Goal: Check status: Check status

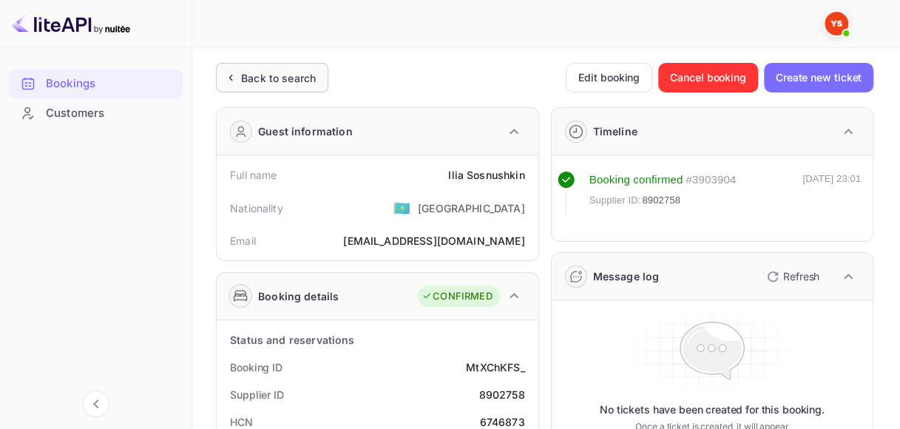
click at [297, 70] on div "Back to search" at bounding box center [278, 78] width 75 height 16
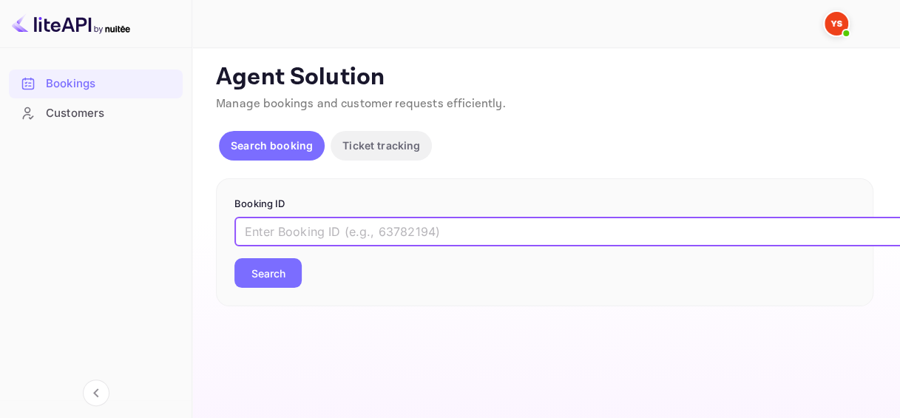
click at [337, 226] on input "text" at bounding box center [604, 232] width 740 height 30
paste input "9421139"
type input "9421139"
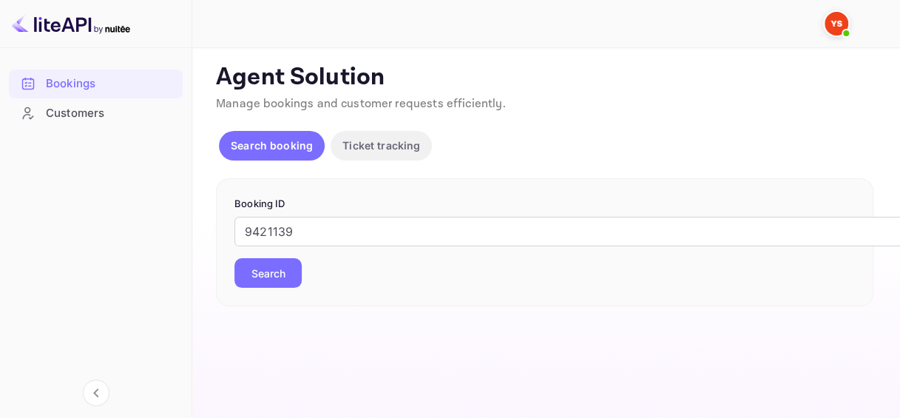
click at [291, 265] on button "Search" at bounding box center [267, 273] width 67 height 30
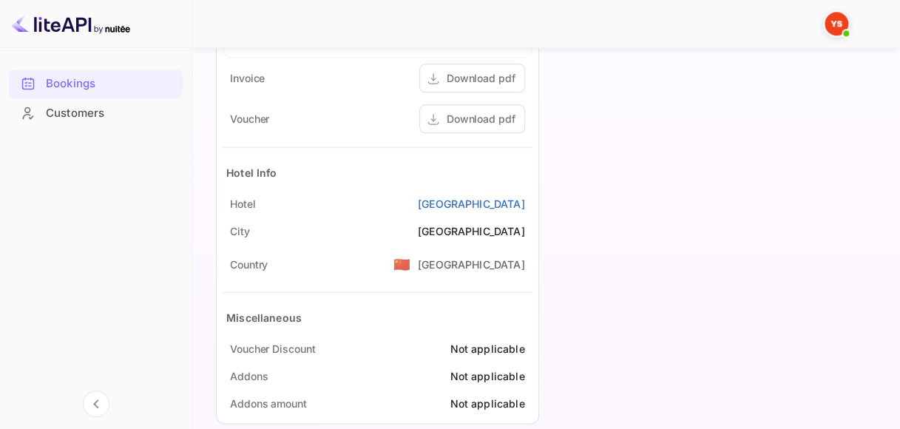
scroll to position [796, 0]
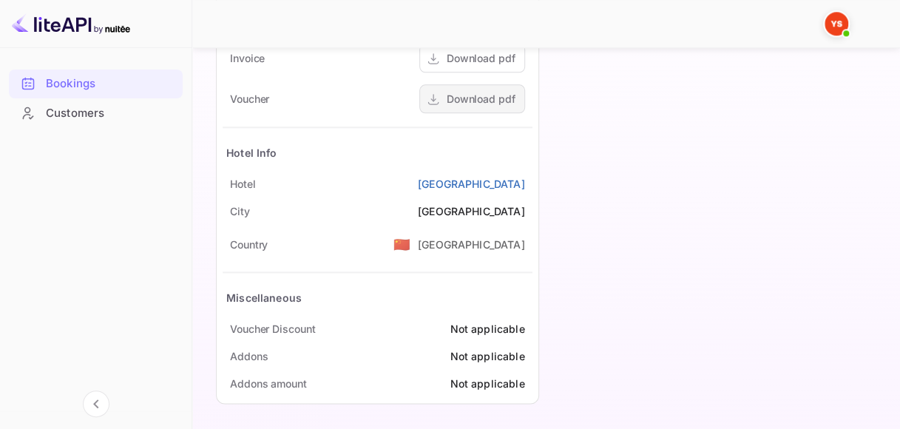
click at [468, 99] on div "Download pdf" at bounding box center [481, 99] width 69 height 16
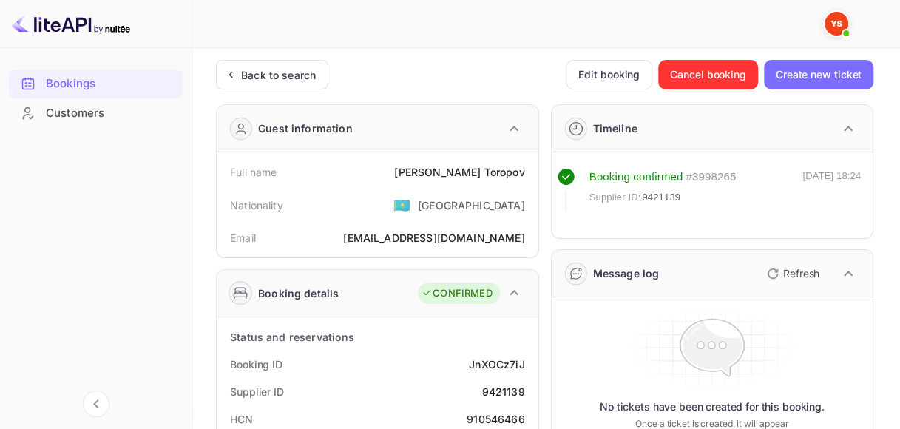
scroll to position [0, 0]
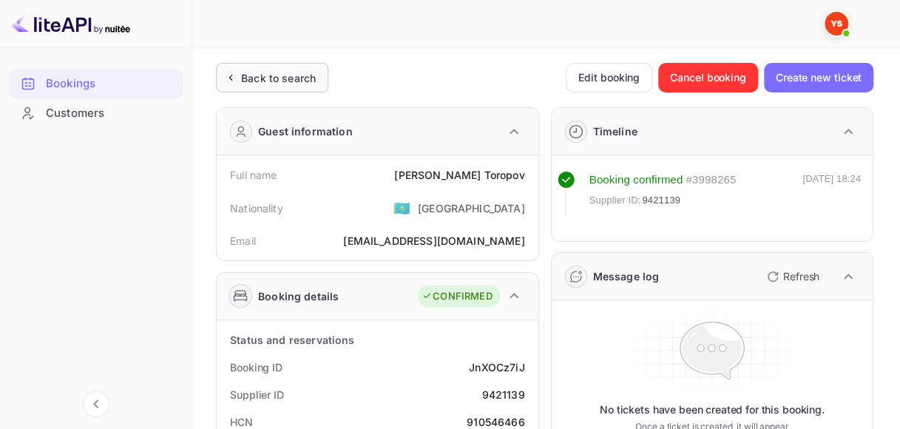
click at [262, 80] on div "Back to search" at bounding box center [278, 78] width 75 height 16
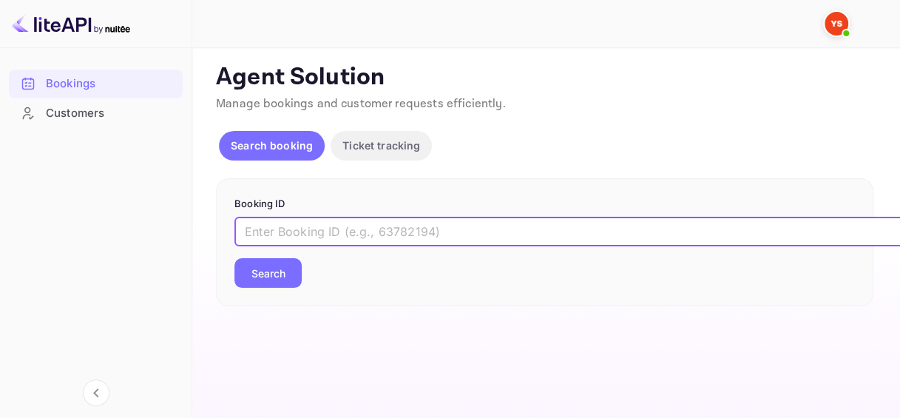
click at [300, 237] on input "text" at bounding box center [604, 232] width 740 height 30
paste input "9852948"
type input "9852948"
click at [234, 258] on button "Search" at bounding box center [267, 273] width 67 height 30
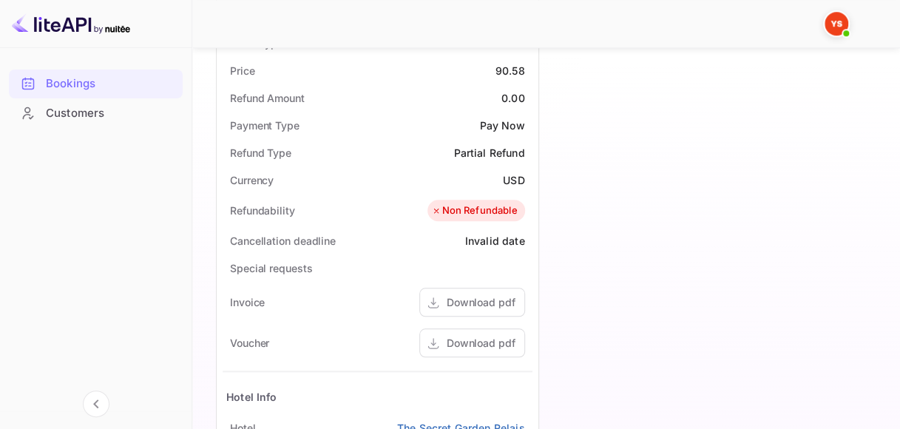
scroll to position [666, 0]
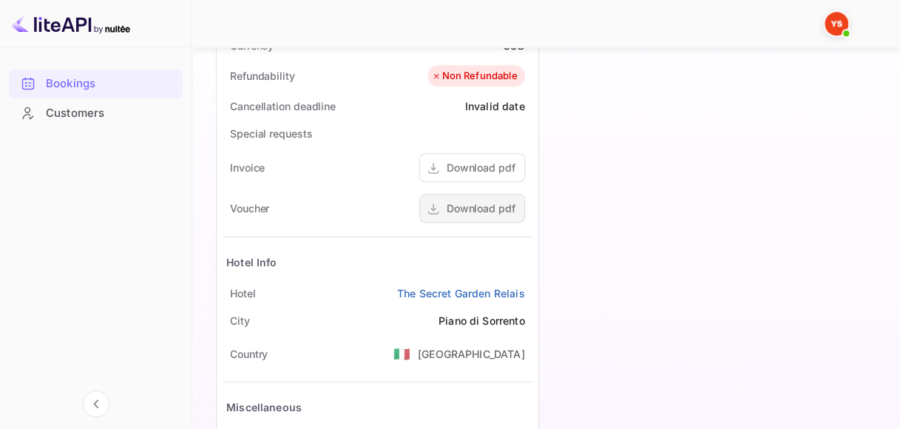
click at [481, 205] on div "Download pdf" at bounding box center [481, 208] width 69 height 16
